Goal: Task Accomplishment & Management: Manage account settings

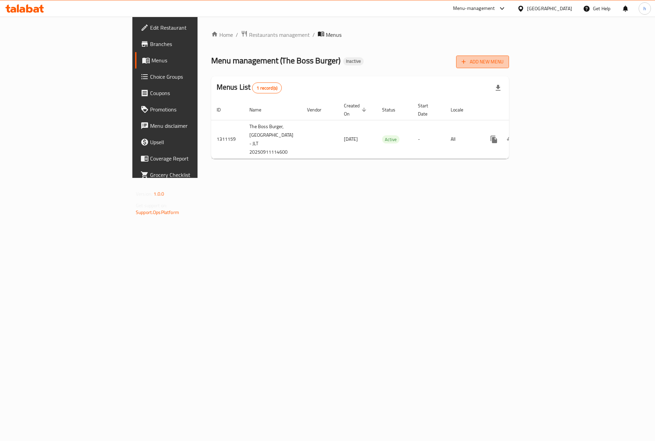
click at [503, 61] on span "Add New Menu" at bounding box center [482, 62] width 42 height 9
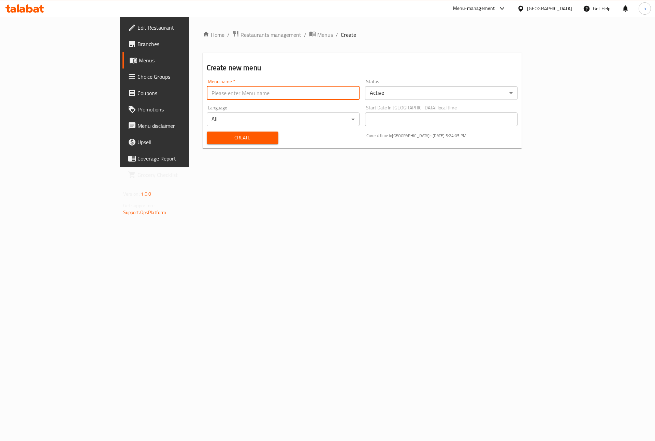
click at [241, 89] on input "text" at bounding box center [283, 93] width 153 height 14
type input "[DATE]"
click at [224, 134] on span "Create" at bounding box center [242, 138] width 61 height 9
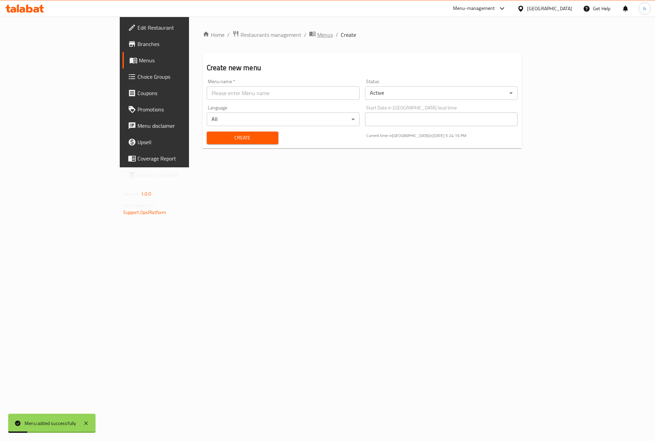
click at [317, 32] on span "Menus" at bounding box center [325, 35] width 16 height 8
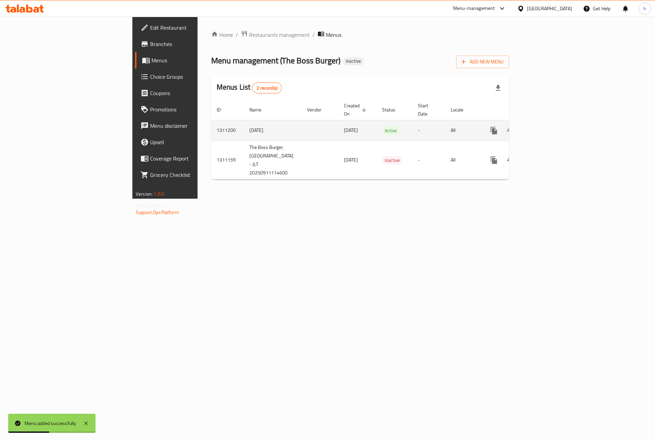
click at [546, 128] on icon "enhanced table" at bounding box center [543, 131] width 6 height 6
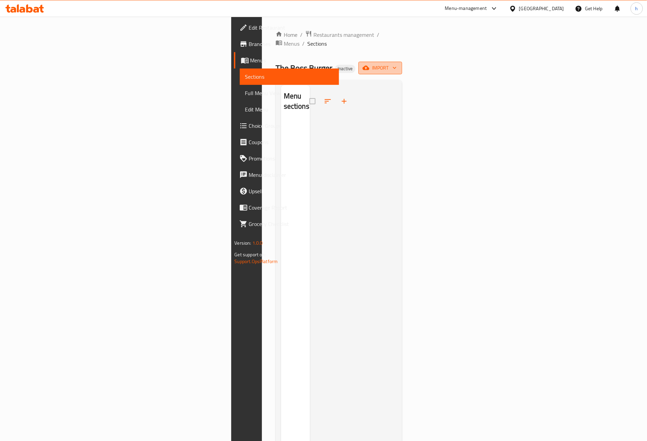
click at [369, 64] on icon "button" at bounding box center [366, 67] width 7 height 7
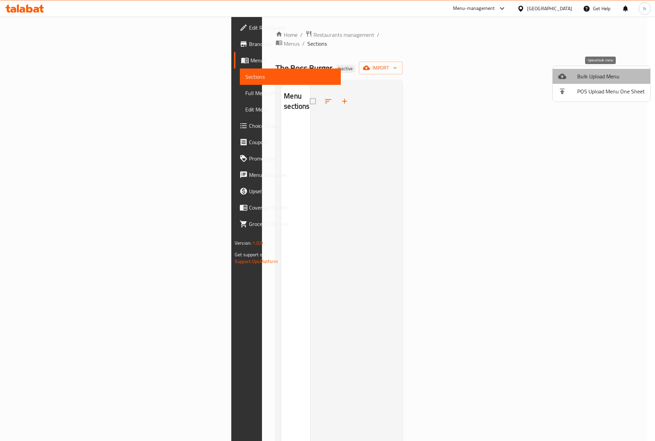
click at [602, 78] on span "Bulk Upload Menu" at bounding box center [611, 76] width 68 height 8
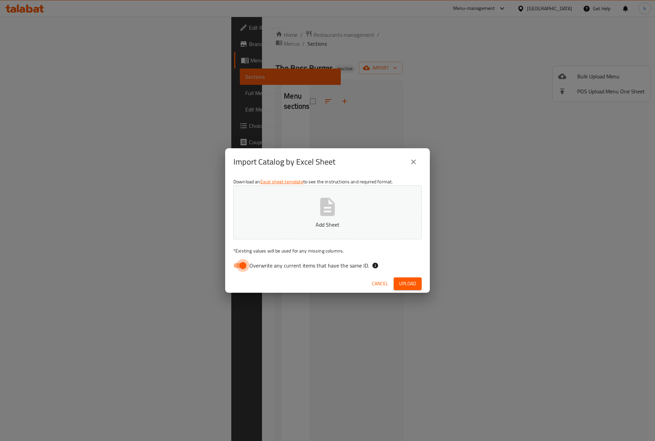
click at [239, 271] on input "Overwrite any current items that have the same ID." at bounding box center [242, 265] width 39 height 13
checkbox input "false"
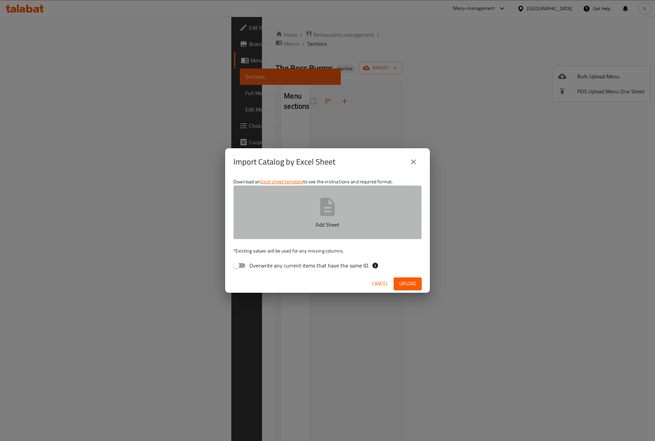
click at [297, 226] on p "Add Sheet" at bounding box center [327, 225] width 167 height 8
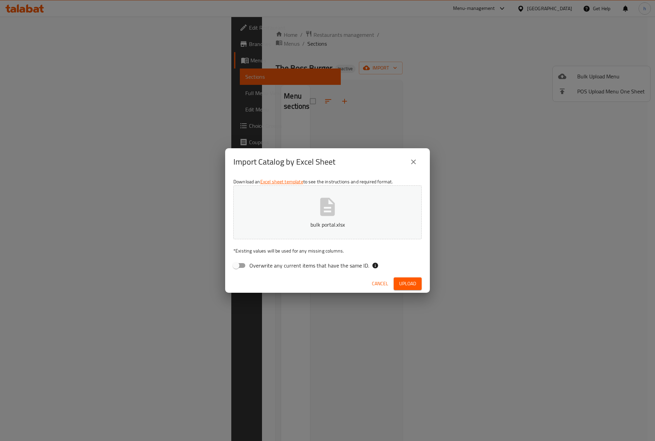
click at [405, 283] on span "Upload" at bounding box center [407, 284] width 17 height 9
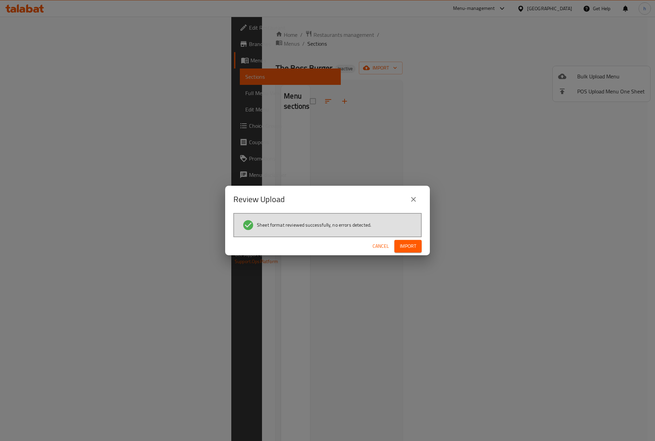
click at [398, 241] on button "Import" at bounding box center [407, 246] width 27 height 13
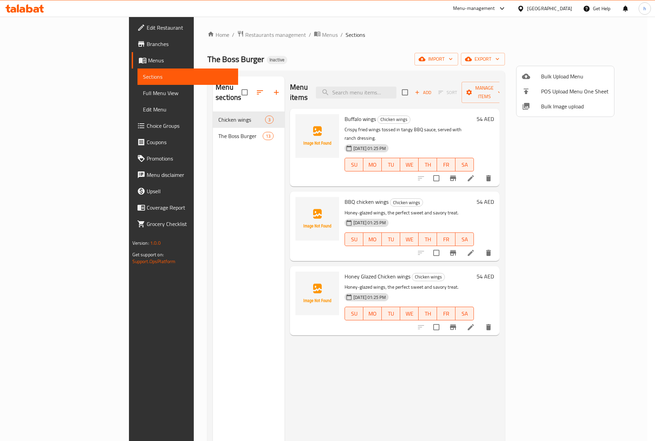
click at [363, 34] on div at bounding box center [327, 220] width 655 height 441
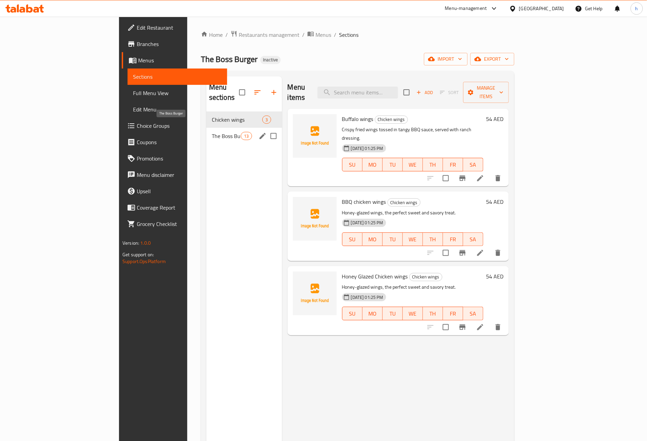
click at [212, 132] on span "The Boss Burger" at bounding box center [226, 136] width 29 height 8
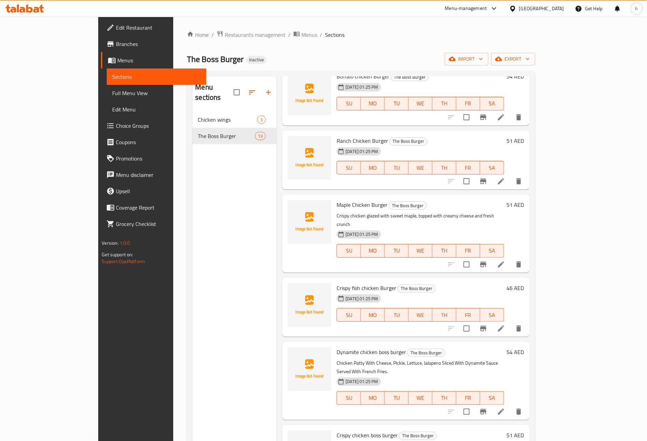
scroll to position [358, 0]
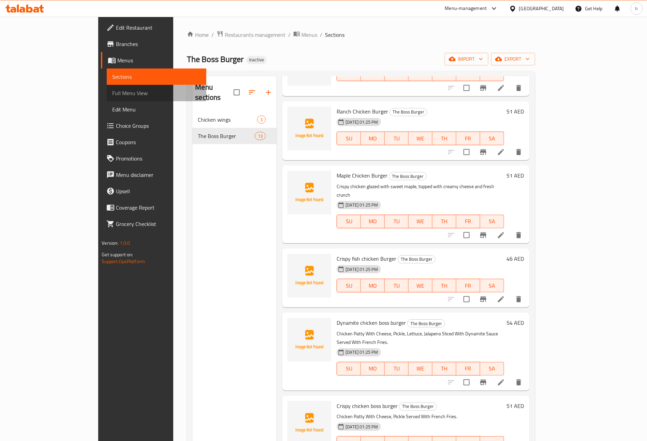
click at [112, 92] on span "Full Menu View" at bounding box center [156, 93] width 89 height 8
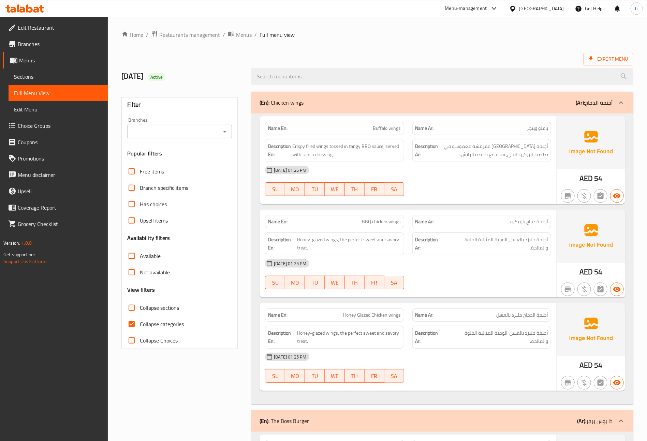
click at [156, 325] on span "Collapse categories" at bounding box center [162, 324] width 44 height 8
click at [140, 325] on input "Collapse categories" at bounding box center [131, 324] width 16 height 16
checkbox input "false"
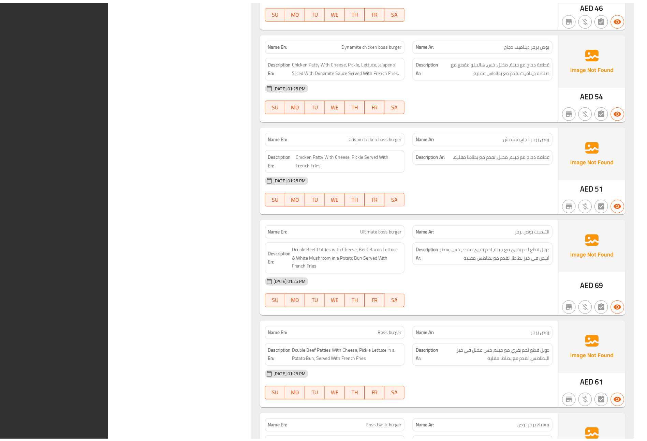
scroll to position [1215, 0]
